Goal: Information Seeking & Learning: Learn about a topic

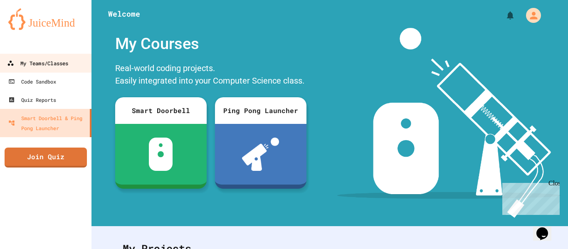
click at [76, 62] on link "My Teams/Classes" at bounding box center [46, 63] width 94 height 19
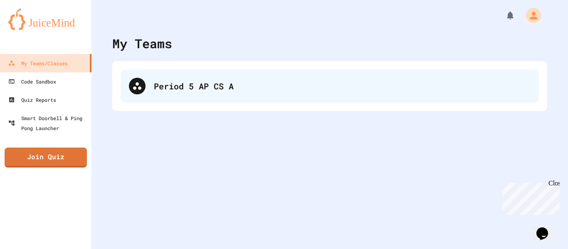
click at [135, 70] on div "Period 5 AP CS A" at bounding box center [330, 85] width 418 height 33
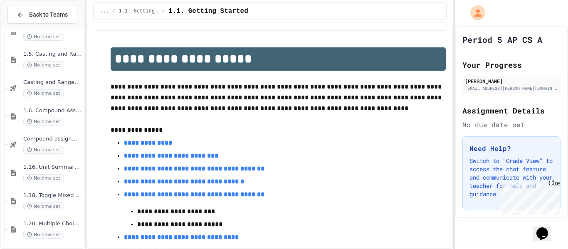
scroll to position [363, 0]
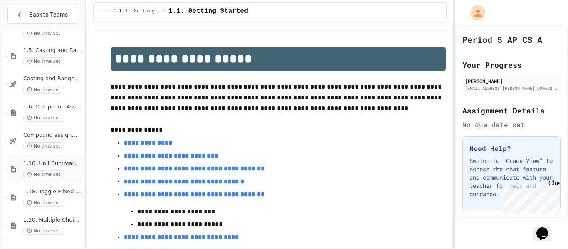
click at [49, 182] on div "1.16. Unit Summary 1a (1.1-1.6) No time set" at bounding box center [46, 169] width 76 height 28
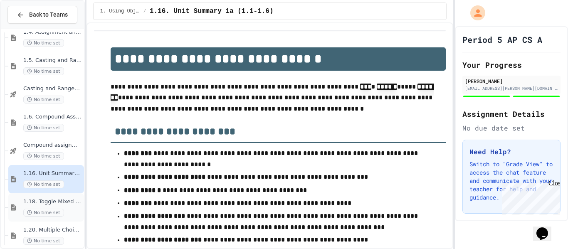
click at [50, 199] on span "1.18. Toggle Mixed Up or Write Code Practice 1.1-1.6" at bounding box center [52, 201] width 59 height 7
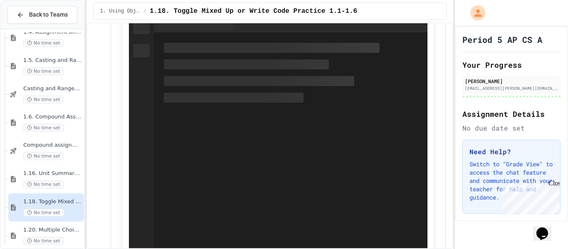
scroll to position [199, 0]
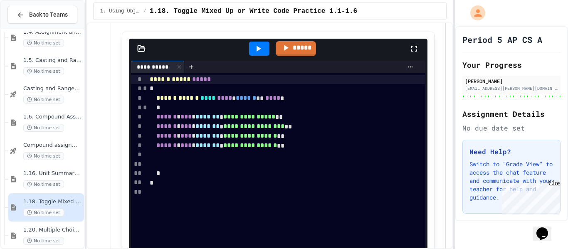
click at [240, 131] on div "**********" at bounding box center [286, 136] width 278 height 10
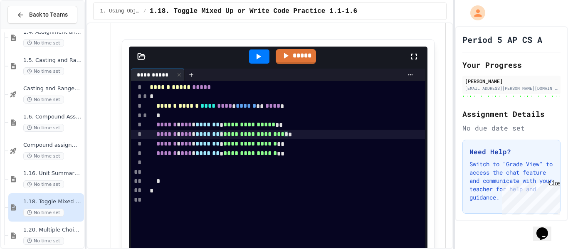
scroll to position [643, 0]
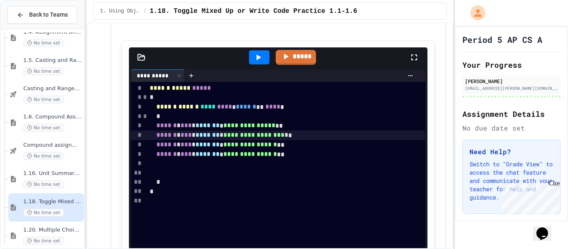
click at [251, 56] on div at bounding box center [259, 57] width 20 height 14
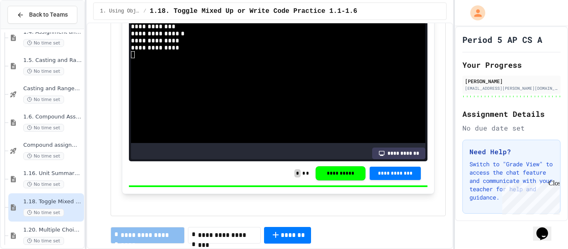
scroll to position [884, 0]
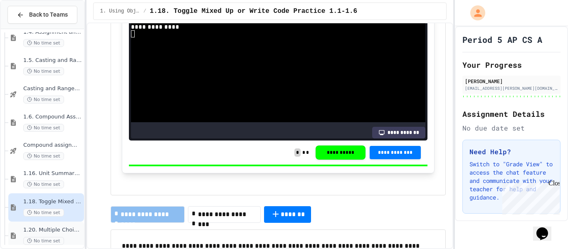
click at [20, 235] on div "1.20. Multiple Choice Exercises for Unit 1a (1.1-1.6) No time set" at bounding box center [46, 235] width 76 height 28
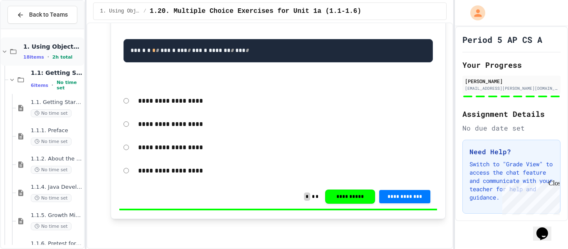
click at [64, 58] on span "2h total" at bounding box center [62, 56] width 20 height 5
